Goal: Information Seeking & Learning: Check status

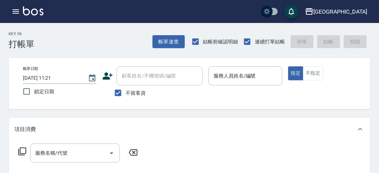
click at [85, 44] on div "Key In 打帳單 帳單速查 結帳前確認明細 連續打單結帳 掛單 結帳 明細" at bounding box center [185, 36] width 371 height 26
click at [16, 9] on icon "button" at bounding box center [15, 11] width 9 height 9
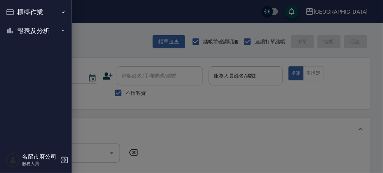
click at [29, 33] on button "報表及分析" at bounding box center [36, 31] width 66 height 19
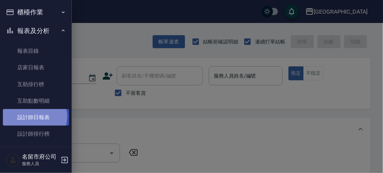
click at [34, 117] on link "設計師日報表" at bounding box center [36, 117] width 66 height 17
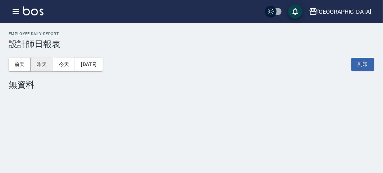
click at [44, 64] on button "昨天" at bounding box center [42, 64] width 22 height 13
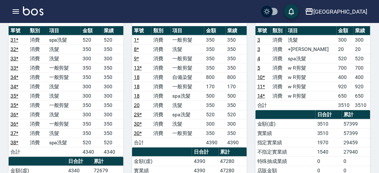
scroll to position [40, 0]
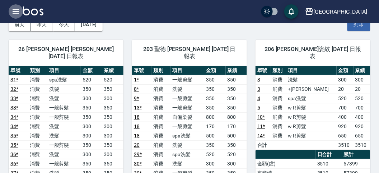
click at [16, 11] on icon "button" at bounding box center [16, 11] width 6 height 4
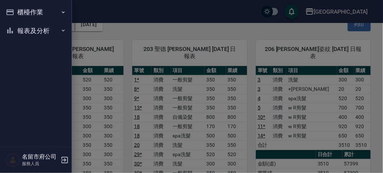
drag, startPoint x: 173, startPoint y: 22, endPoint x: 170, endPoint y: 31, distance: 9.0
click at [173, 24] on div at bounding box center [191, 86] width 383 height 173
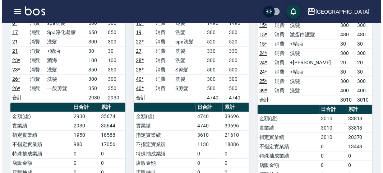
scroll to position [519, 0]
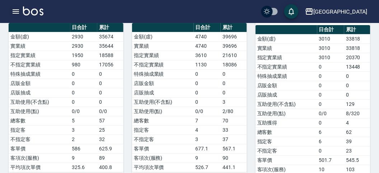
click at [15, 9] on icon "button" at bounding box center [15, 11] width 9 height 9
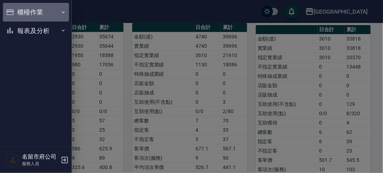
click at [24, 11] on button "櫃檯作業" at bounding box center [36, 12] width 66 height 19
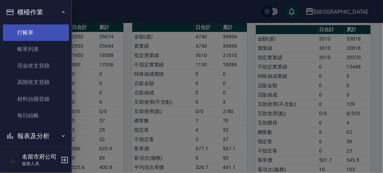
click at [23, 30] on link "打帳單" at bounding box center [36, 32] width 66 height 17
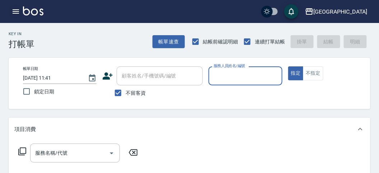
click at [16, 11] on icon "button" at bounding box center [16, 11] width 6 height 4
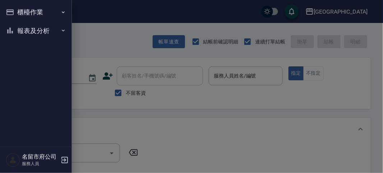
click at [40, 31] on button "報表及分析" at bounding box center [36, 31] width 66 height 19
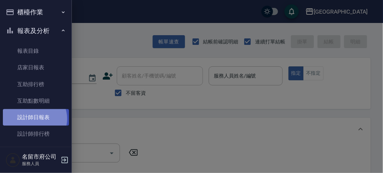
click at [34, 118] on link "設計師日報表" at bounding box center [36, 117] width 66 height 17
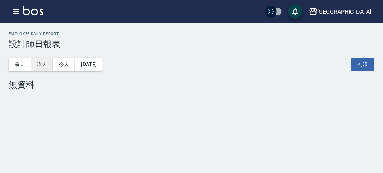
click at [37, 64] on button "昨天" at bounding box center [42, 64] width 22 height 13
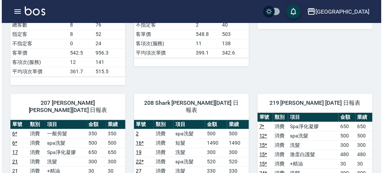
scroll to position [399, 0]
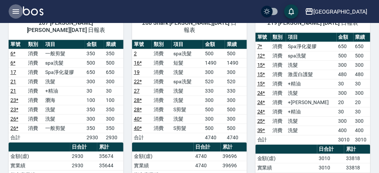
click at [17, 9] on icon "button" at bounding box center [16, 11] width 6 height 4
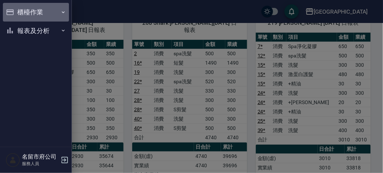
click at [34, 13] on button "櫃檯作業" at bounding box center [36, 12] width 66 height 19
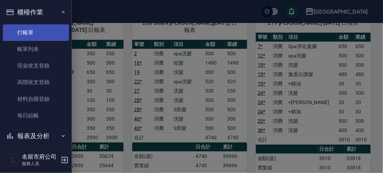
click at [41, 30] on link "打帳單" at bounding box center [36, 32] width 66 height 17
